Goal: Navigation & Orientation: Locate item on page

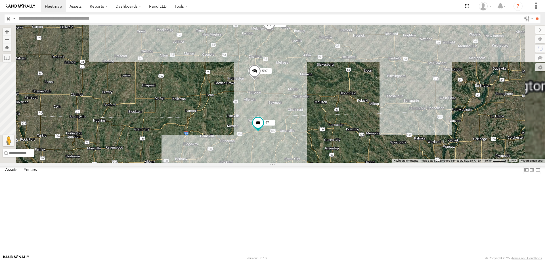
click at [261, 80] on span at bounding box center [254, 72] width 12 height 15
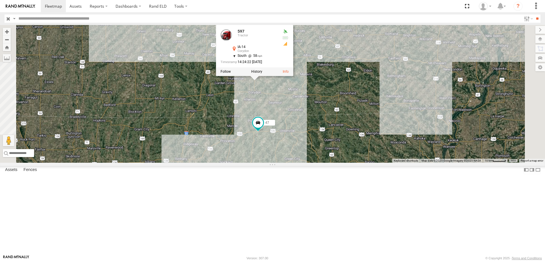
click at [349, 132] on div "0055 48 47 46 49 597 587 597 Tractor IA-14 Corydon 40.84655 , -93.31741 South 5…" at bounding box center [272, 94] width 545 height 138
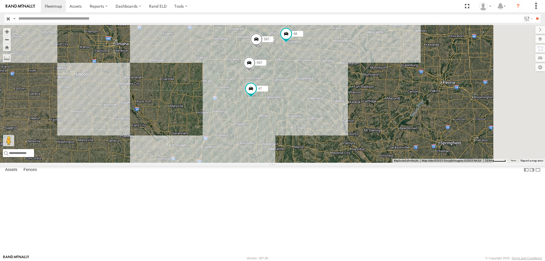
drag, startPoint x: 307, startPoint y: 144, endPoint x: 281, endPoint y: 172, distance: 38.9
click at [281, 163] on div "0055 48 47 46 49 597 587" at bounding box center [272, 94] width 545 height 138
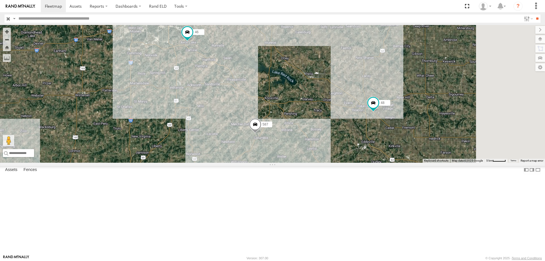
drag, startPoint x: 345, startPoint y: 137, endPoint x: 342, endPoint y: 133, distance: 5.8
click at [342, 133] on div "46 48 587" at bounding box center [272, 94] width 545 height 138
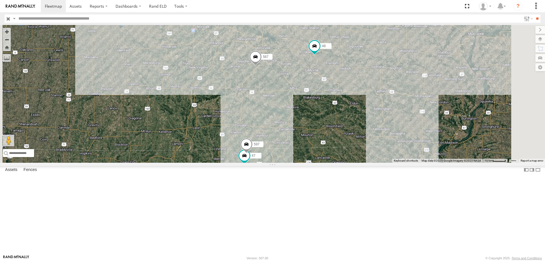
drag, startPoint x: 375, startPoint y: 155, endPoint x: 372, endPoint y: 137, distance: 18.3
click at [372, 137] on div "46 48 587 47 597" at bounding box center [272, 94] width 545 height 138
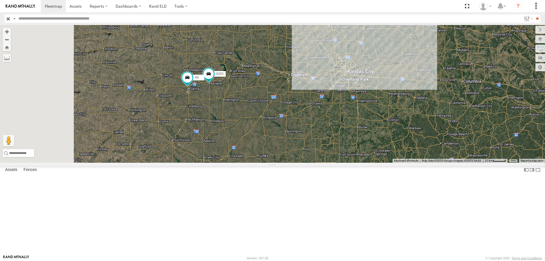
drag, startPoint x: 226, startPoint y: 201, endPoint x: 353, endPoint y: 67, distance: 184.0
click at [353, 67] on div "0055 48 46 49 587 2" at bounding box center [272, 94] width 545 height 138
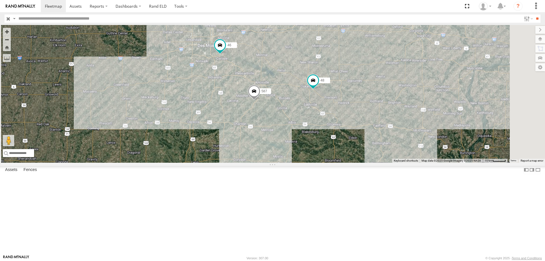
drag, startPoint x: 406, startPoint y: 77, endPoint x: 327, endPoint y: 118, distance: 88.6
click at [327, 118] on div "0055 48 46 49 587 2" at bounding box center [272, 94] width 545 height 138
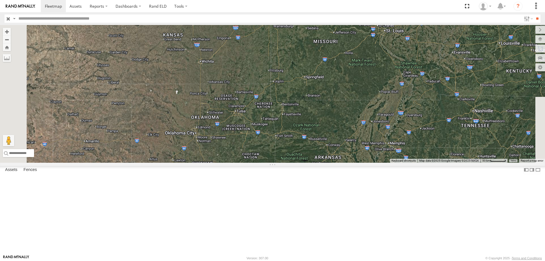
drag, startPoint x: 331, startPoint y: 85, endPoint x: 342, endPoint y: 64, distance: 23.3
click at [342, 64] on div "48 46 587 0055 2 49" at bounding box center [272, 94] width 545 height 138
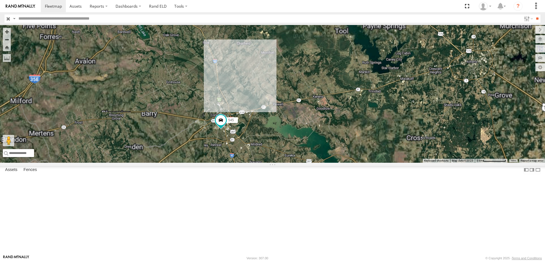
click at [324, 102] on div "48 545" at bounding box center [272, 94] width 545 height 138
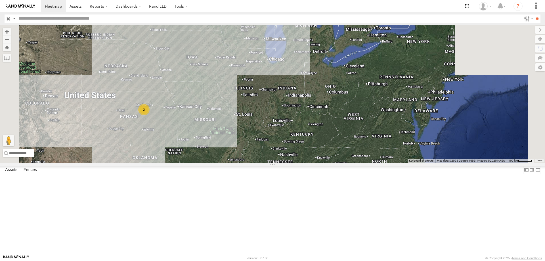
drag, startPoint x: 302, startPoint y: 87, endPoint x: 284, endPoint y: 213, distance: 127.6
click at [284, 163] on div "545 2" at bounding box center [272, 94] width 545 height 138
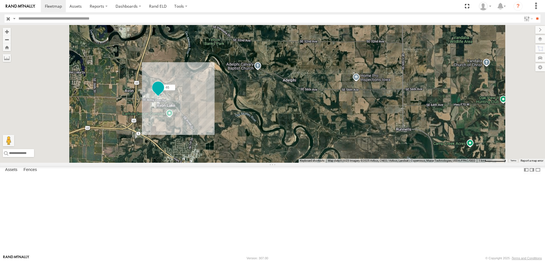
click at [164, 96] on span at bounding box center [158, 88] width 12 height 15
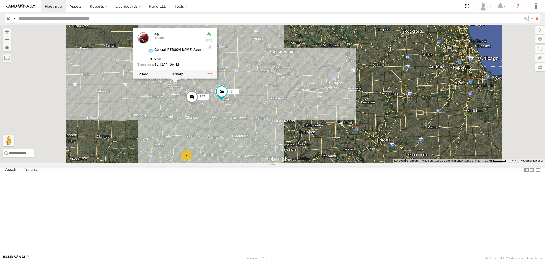
click at [336, 85] on div "545 48 46 587 46 Tractor General [PERSON_NAME] Avon 41.52589 , -93.50589 0 15:1…" at bounding box center [272, 94] width 545 height 138
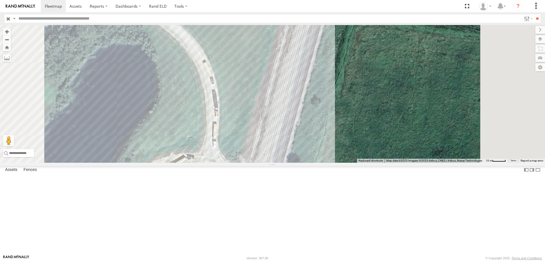
drag, startPoint x: 304, startPoint y: 99, endPoint x: 285, endPoint y: 195, distance: 97.5
click at [285, 163] on div "545 48 46 587 47 597" at bounding box center [272, 94] width 545 height 138
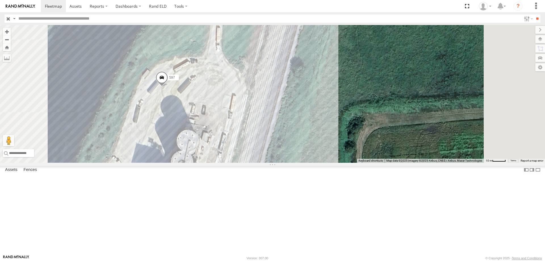
drag, startPoint x: 294, startPoint y: 212, endPoint x: 298, endPoint y: 93, distance: 118.3
click at [298, 93] on div "545 48 46 587 47 597" at bounding box center [272, 94] width 545 height 138
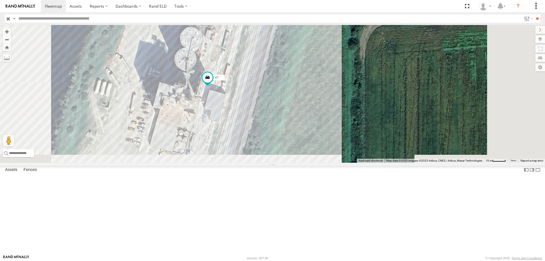
drag, startPoint x: 273, startPoint y: 155, endPoint x: 275, endPoint y: 77, distance: 78.6
click at [275, 77] on div "545 48 46 587 47 597" at bounding box center [272, 94] width 545 height 138
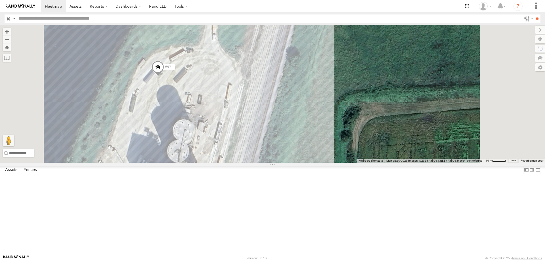
drag, startPoint x: 288, startPoint y: 140, endPoint x: 284, endPoint y: 170, distance: 29.7
click at [284, 163] on div "545 48 46 587 47 597" at bounding box center [272, 94] width 545 height 138
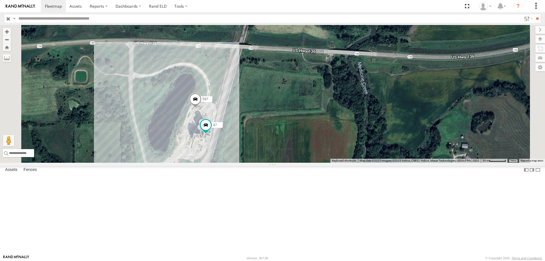
drag, startPoint x: 310, startPoint y: 117, endPoint x: 311, endPoint y: 136, distance: 18.7
click at [311, 136] on div "545 48 46 587 47 597" at bounding box center [272, 94] width 545 height 138
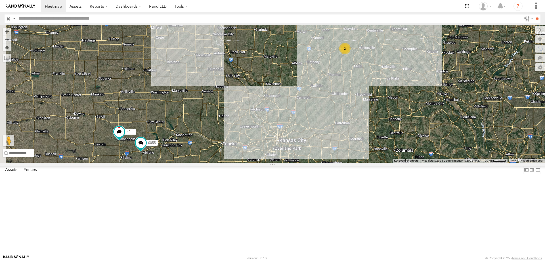
drag, startPoint x: 243, startPoint y: 115, endPoint x: 335, endPoint y: 93, distance: 94.7
click at [335, 93] on div "48 46 587 0055 49 2" at bounding box center [272, 94] width 545 height 138
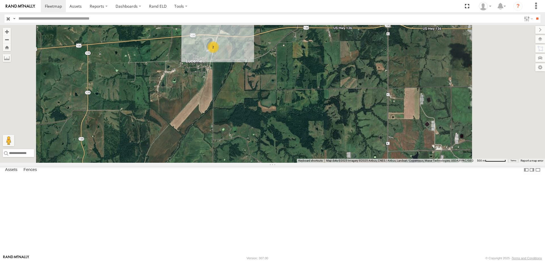
drag, startPoint x: 325, startPoint y: 83, endPoint x: 316, endPoint y: 109, distance: 27.3
click at [316, 109] on div "48 46 587 2" at bounding box center [272, 94] width 545 height 138
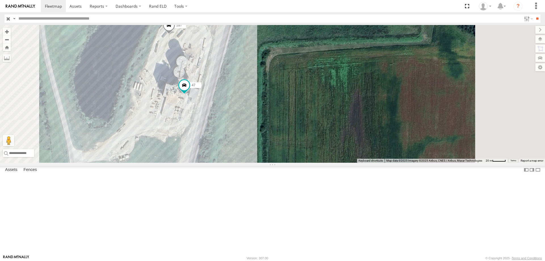
click at [257, 103] on div "48 46 587 47 597" at bounding box center [272, 94] width 545 height 138
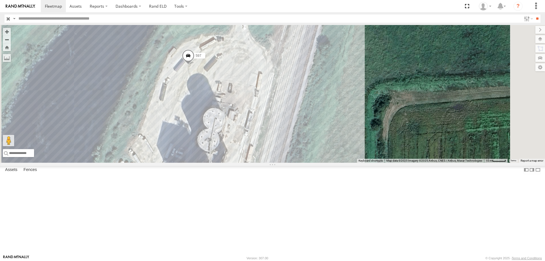
drag, startPoint x: 316, startPoint y: 100, endPoint x: 302, endPoint y: 112, distance: 18.1
click at [302, 112] on div "48 46 587 47 597" at bounding box center [272, 94] width 545 height 138
